Goal: Complete application form

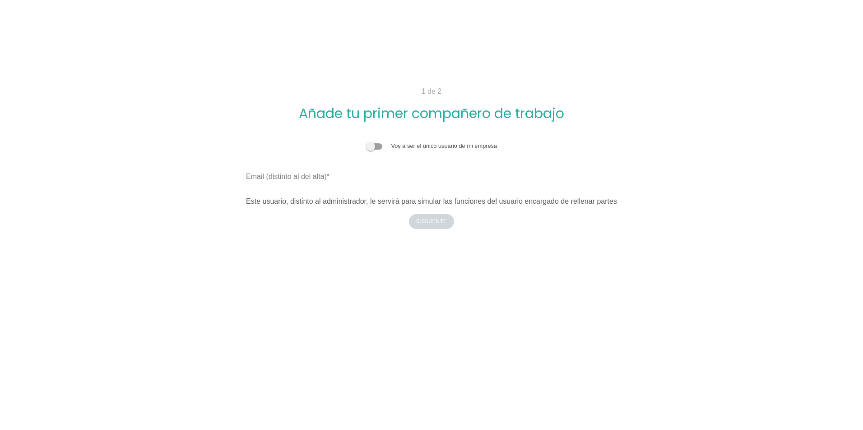
click at [768, 273] on body "1 de 2 Añade tu primer compañero de trabajo Voy a ser el único usuario de mi em…" at bounding box center [431, 215] width 863 height 430
click at [372, 170] on input "Email (distinto al del alta)" at bounding box center [431, 173] width 371 height 14
type input "quicomarihuano164@gmail.com"
click at [423, 222] on button "Siguiente" at bounding box center [431, 221] width 45 height 14
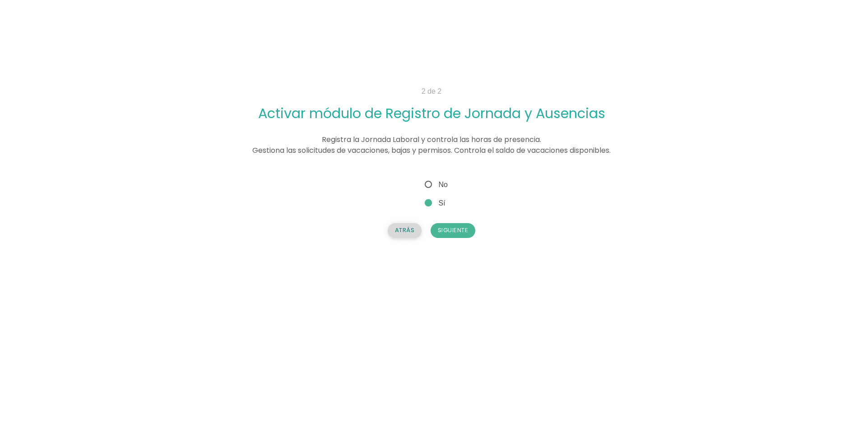
click at [412, 232] on button "Atrás" at bounding box center [405, 230] width 34 height 14
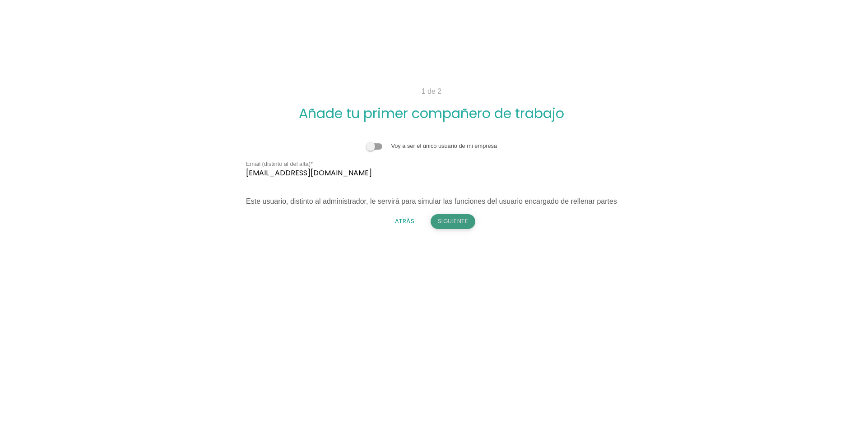
click at [454, 223] on button "Siguiente" at bounding box center [452, 221] width 45 height 14
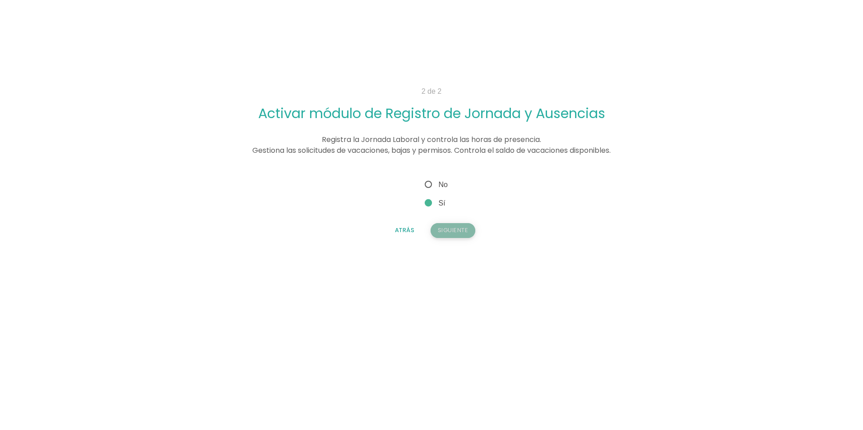
click at [449, 229] on button "Siguiente" at bounding box center [452, 230] width 45 height 14
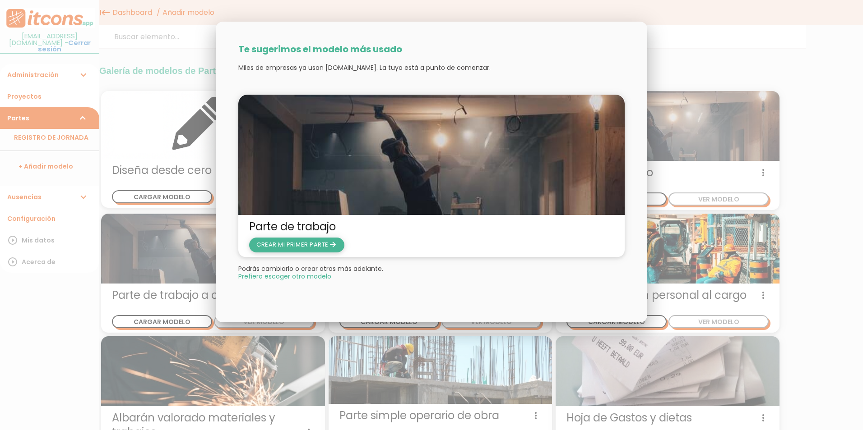
click at [319, 243] on span "CREAR MI PRIMER PARTE arrow_forward" at bounding box center [296, 245] width 81 height 9
